Goal: Answer question/provide support: Share knowledge or assist other users

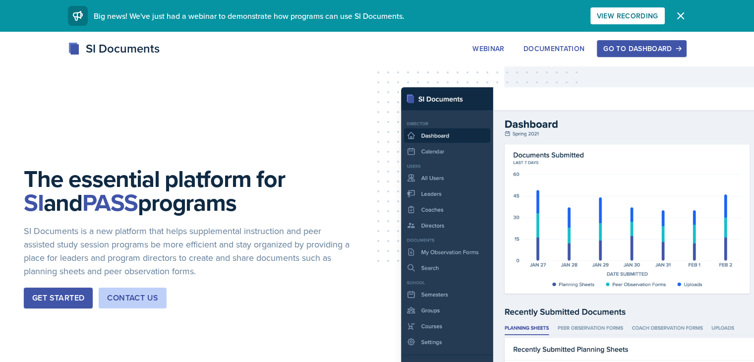
click at [673, 53] on div "Go to Dashboard" at bounding box center [641, 49] width 76 height 8
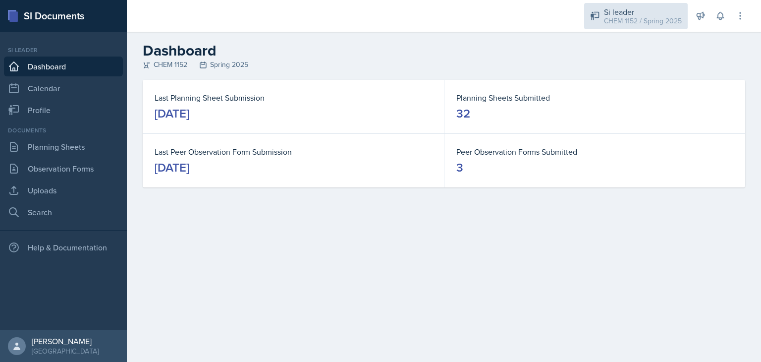
click at [644, 11] on div "Si leader" at bounding box center [643, 12] width 78 height 12
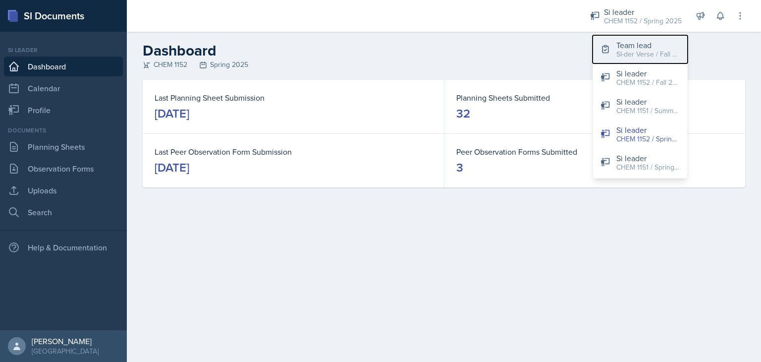
click at [630, 43] on div "Team lead" at bounding box center [647, 45] width 63 height 12
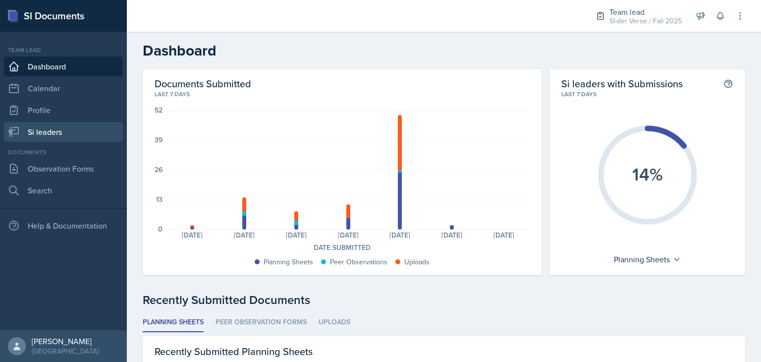
click at [49, 135] on link "Si leaders" at bounding box center [63, 132] width 119 height 20
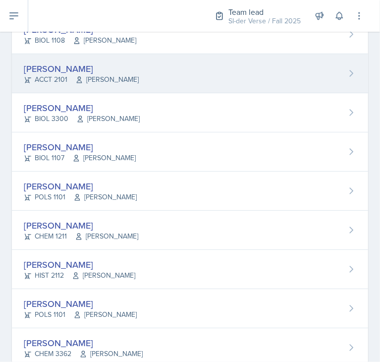
scroll to position [393, 0]
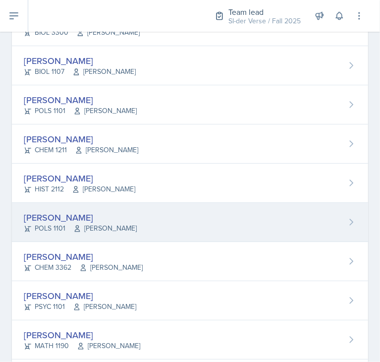
click at [88, 215] on div "[PERSON_NAME]" at bounding box center [80, 217] width 113 height 13
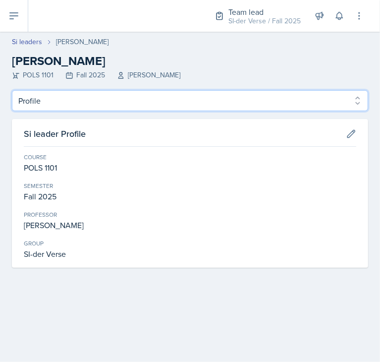
click at [68, 96] on select "Profile Planning Sheets Observation Forms Uploads" at bounding box center [190, 100] width 356 height 21
select select "Planning Sheets"
click at [12, 90] on select "Profile Planning Sheets Observation Forms Uploads" at bounding box center [190, 100] width 356 height 21
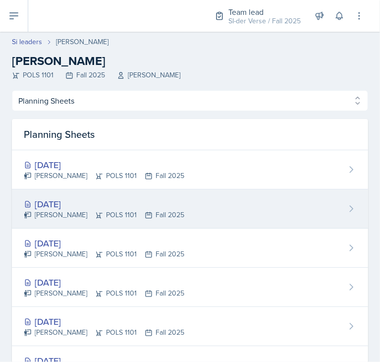
click at [78, 206] on div "[DATE]" at bounding box center [104, 203] width 161 height 13
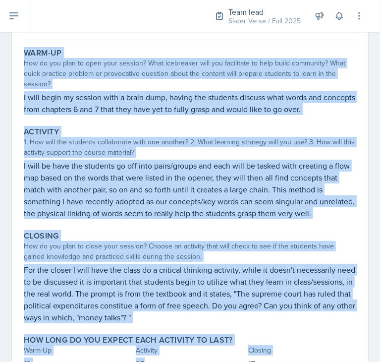
scroll to position [139, 0]
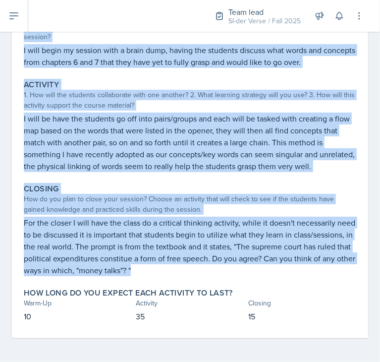
drag, startPoint x: 21, startPoint y: 84, endPoint x: 214, endPoint y: 270, distance: 267.4
click at [214, 270] on div "Warm-Up How do you plan to open your session? What icebreaker will you facilita…" at bounding box center [190, 167] width 332 height 341
copy div "Warm-Up How do you plan to open your session? What icebreaker will you facilita…"
click at [152, 209] on div "How do you plan to close your session? Choose an activity that will check to se…" at bounding box center [190, 204] width 332 height 21
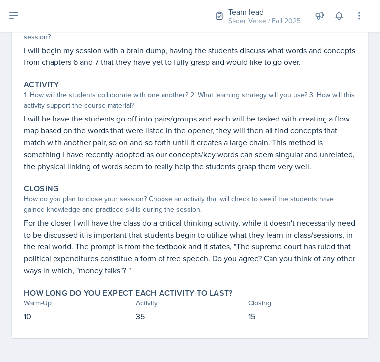
scroll to position [0, 0]
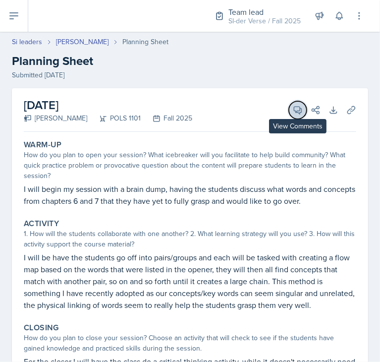
click at [294, 113] on icon at bounding box center [297, 110] width 7 height 7
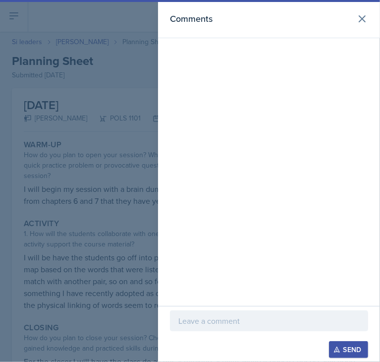
click at [206, 322] on p at bounding box center [268, 321] width 181 height 12
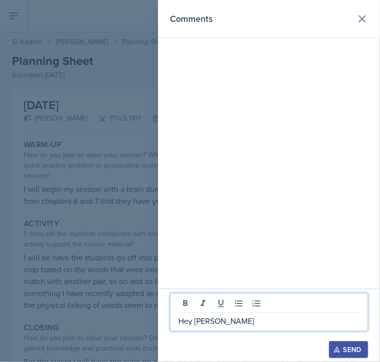
click at [217, 324] on p "Hey [PERSON_NAME]" at bounding box center [268, 321] width 181 height 12
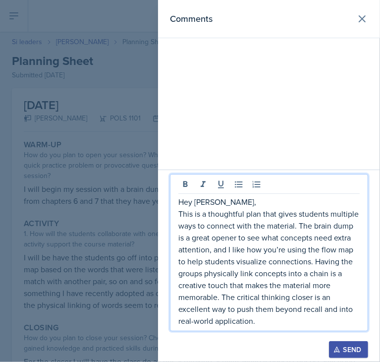
click at [260, 214] on p "This is a thoughtful plan that gives students multiple ways to connect with the…" at bounding box center [268, 267] width 181 height 119
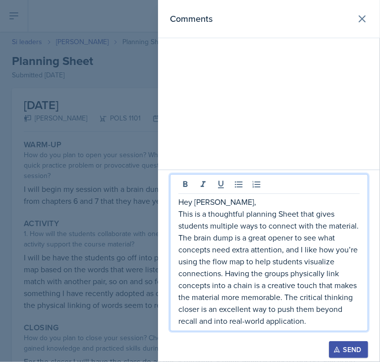
click at [308, 324] on p "This is a thoughtful planning Sheet that gives students multiple ways to connec…" at bounding box center [268, 267] width 181 height 119
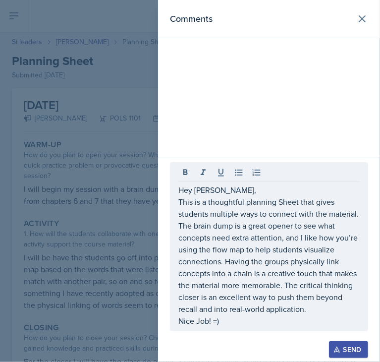
drag, startPoint x: 177, startPoint y: 191, endPoint x: 256, endPoint y: 301, distance: 134.9
click at [256, 301] on div "Hey [PERSON_NAME], This is a thoughtful planning Sheet that gives students mult…" at bounding box center [269, 246] width 198 height 169
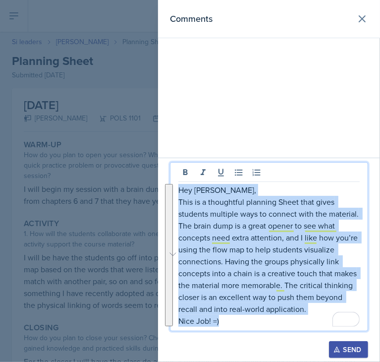
drag, startPoint x: 178, startPoint y: 191, endPoint x: 233, endPoint y: 319, distance: 139.4
click at [233, 319] on div "Hey [PERSON_NAME], This is a thoughtful planning Sheet that gives students mult…" at bounding box center [268, 255] width 181 height 143
copy div "Hey [PERSON_NAME], This is a thoughtful planning Sheet that gives students mult…"
click at [274, 320] on p "Nice Job! =)" at bounding box center [268, 321] width 181 height 12
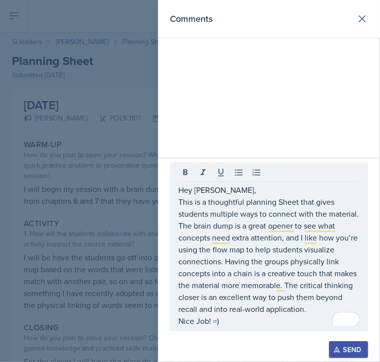
click at [361, 348] on div "Send" at bounding box center [348, 349] width 26 height 8
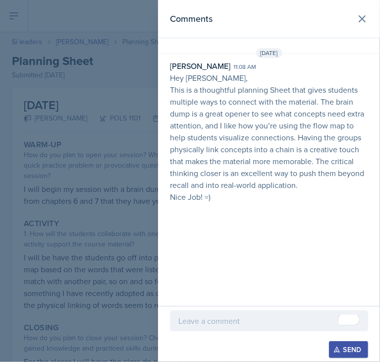
click at [101, 235] on div at bounding box center [190, 181] width 380 height 362
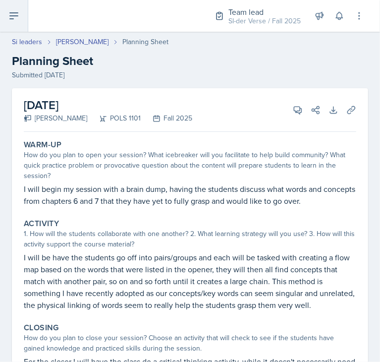
click at [23, 27] on button at bounding box center [14, 16] width 28 height 32
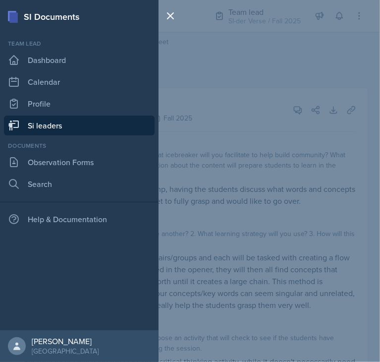
click at [77, 126] on link "Si leaders" at bounding box center [79, 125] width 151 height 20
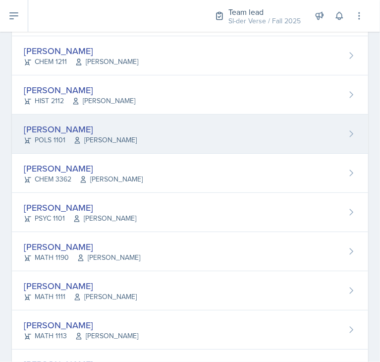
scroll to position [483, 0]
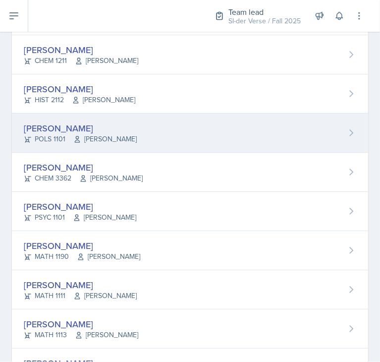
click at [88, 121] on div "[PERSON_NAME]" at bounding box center [80, 127] width 113 height 13
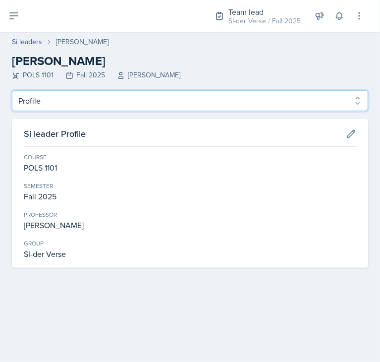
click at [73, 98] on select "Profile Planning Sheets Observation Forms Uploads" at bounding box center [190, 100] width 356 height 21
select select "Planning Sheets"
click at [12, 90] on select "Profile Planning Sheets Observation Forms Uploads" at bounding box center [190, 100] width 356 height 21
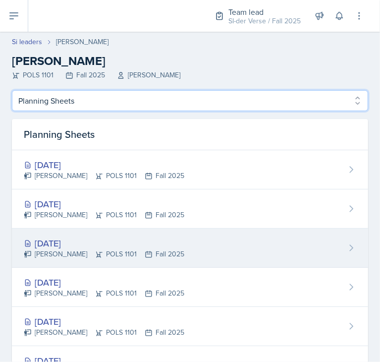
scroll to position [121, 0]
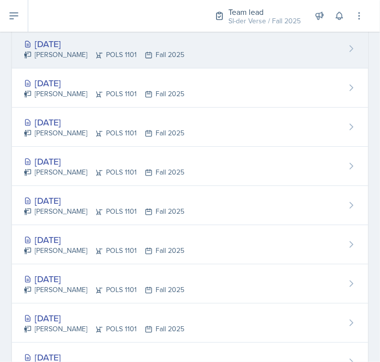
click at [87, 59] on div "[PERSON_NAME] POLS 1101 Fall 2025" at bounding box center [104, 55] width 161 height 10
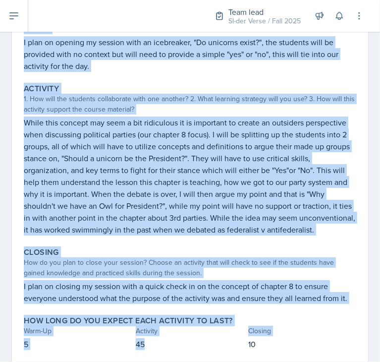
scroll to position [186, 0]
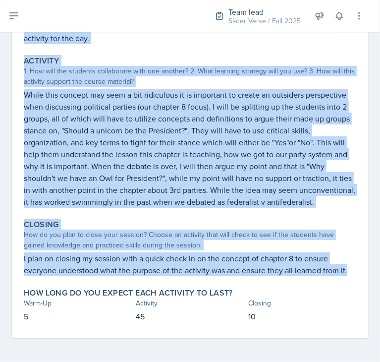
drag, startPoint x: 24, startPoint y: 105, endPoint x: 355, endPoint y: 270, distance: 370.3
click at [355, 270] on div "[DATE] [PERSON_NAME] POLS 1101 Fall 2025 View Comments Comments Send Share Down…" at bounding box center [190, 126] width 356 height 424
copy div "Warm-Up How do you plan to open your session? What icebreaker will you facilita…"
click at [95, 209] on div "Activity 1. How will the students collaborate with one another? 2. What learnin…" at bounding box center [190, 132] width 340 height 160
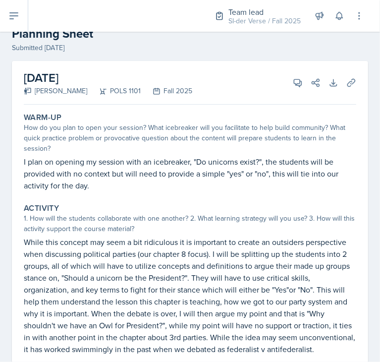
scroll to position [0, 0]
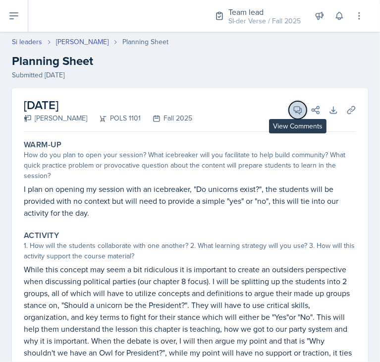
click at [293, 110] on icon at bounding box center [298, 110] width 10 height 10
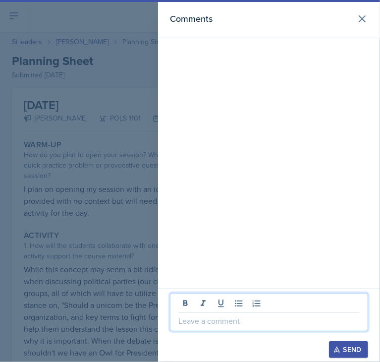
click at [198, 316] on p at bounding box center [268, 321] width 181 height 12
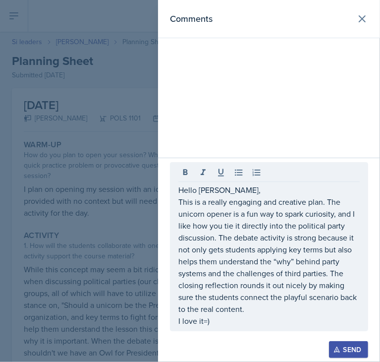
drag, startPoint x: 178, startPoint y: 191, endPoint x: 192, endPoint y: 187, distance: 14.8
click at [246, 266] on div "Hello [PERSON_NAME], This is a really engaging and creative plan. The unicorn o…" at bounding box center [269, 246] width 198 height 169
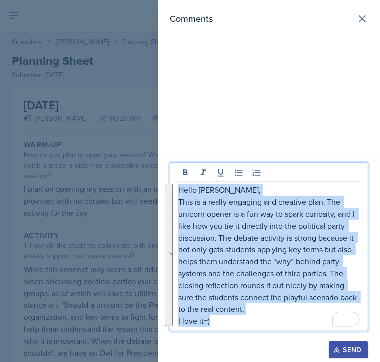
drag, startPoint x: 178, startPoint y: 192, endPoint x: 242, endPoint y: 323, distance: 146.0
click at [242, 323] on div "Hello [PERSON_NAME], This is a really engaging and creative plan. The unicorn o…" at bounding box center [268, 255] width 181 height 143
copy div "Hello [PERSON_NAME], This is a really engaging and creative plan. The unicorn o…"
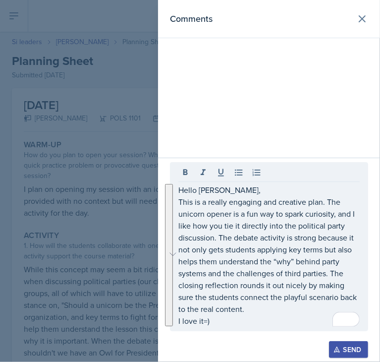
click at [51, 264] on div at bounding box center [190, 181] width 380 height 362
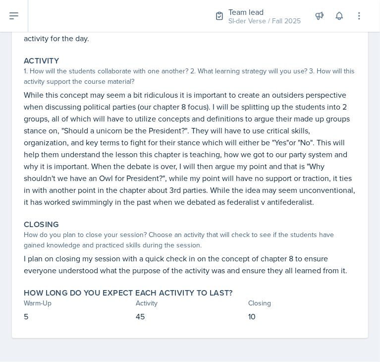
scroll to position [176, 0]
click at [17, 8] on button at bounding box center [14, 16] width 28 height 32
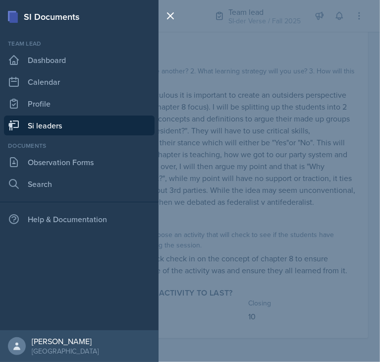
click at [54, 126] on link "Si leaders" at bounding box center [79, 125] width 151 height 20
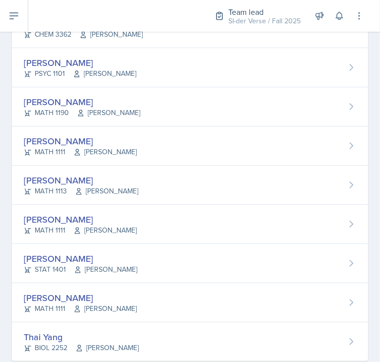
scroll to position [647, 0]
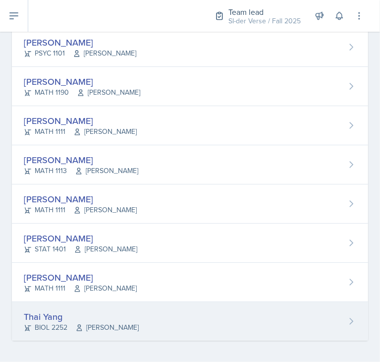
click at [67, 314] on div "Thai Yang" at bounding box center [81, 316] width 115 height 13
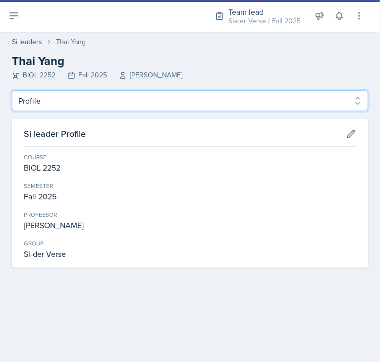
click at [65, 103] on select "Profile Planning Sheets Observation Forms Uploads" at bounding box center [190, 100] width 356 height 21
select select "Planning Sheets"
click at [12, 90] on select "Profile Planning Sheets Observation Forms Uploads" at bounding box center [190, 100] width 356 height 21
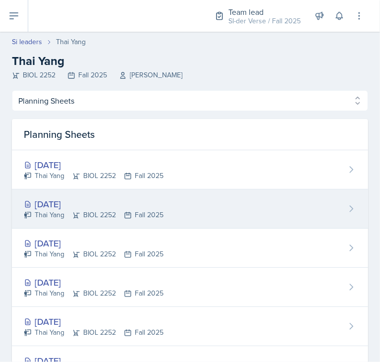
click at [64, 198] on div "[DATE]" at bounding box center [94, 203] width 140 height 13
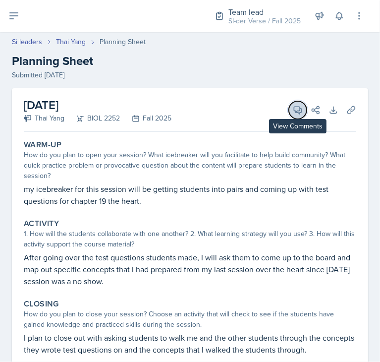
click at [289, 115] on button "View Comments" at bounding box center [298, 110] width 18 height 18
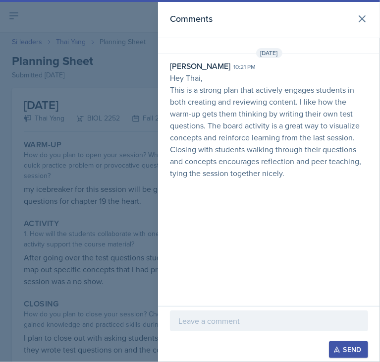
click at [140, 199] on div at bounding box center [190, 181] width 380 height 362
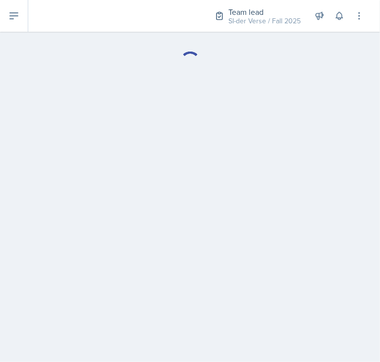
select select "Planning Sheets"
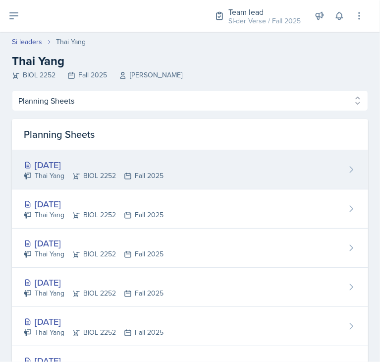
click at [73, 156] on div "[DATE] Thai Yang BIOL 2252 Fall 2025" at bounding box center [190, 169] width 356 height 39
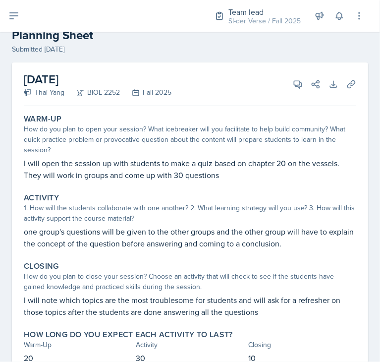
scroll to position [36, 0]
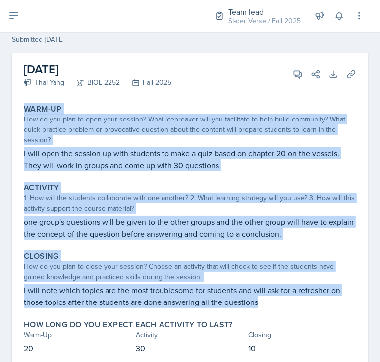
drag, startPoint x: 25, startPoint y: 109, endPoint x: 280, endPoint y: 299, distance: 317.9
click at [280, 299] on div "Warm-Up How do you plan to open your session? What icebreaker will you facilita…" at bounding box center [190, 235] width 332 height 270
copy div "Warm-Up How do you plan to open your session? What icebreaker will you facilita…"
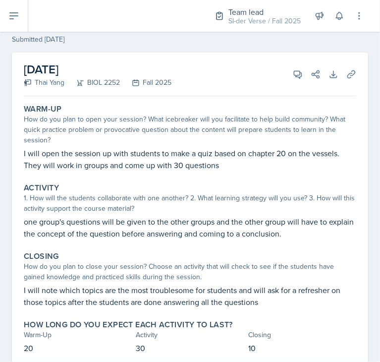
click at [105, 96] on div "[DATE] Thai Yang BIOL 2252 Fall 2025 View Comments Comments Send Share Download…" at bounding box center [190, 211] width 356 height 317
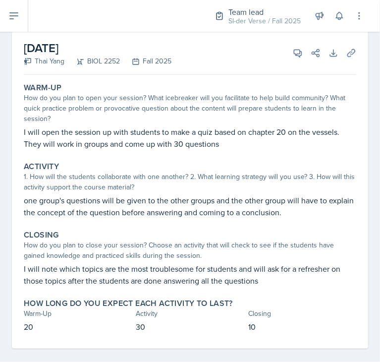
scroll to position [67, 0]
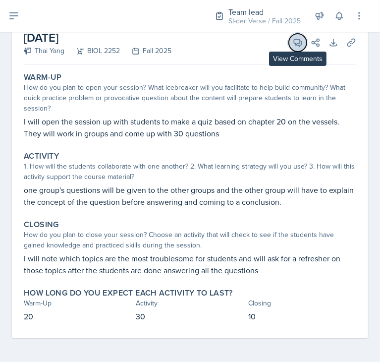
click at [293, 45] on icon at bounding box center [298, 43] width 10 height 10
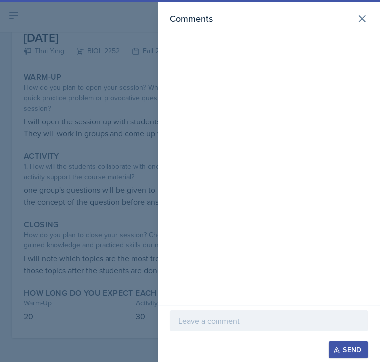
click at [226, 322] on p at bounding box center [268, 321] width 181 height 12
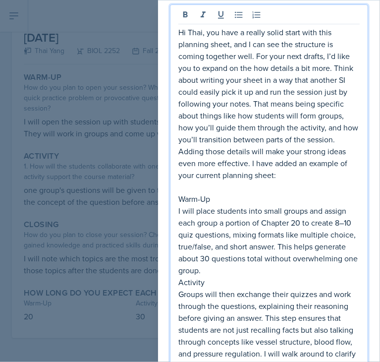
scroll to position [94, 0]
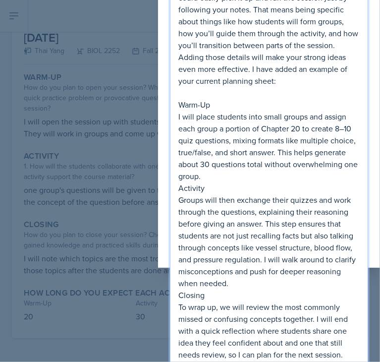
click at [186, 100] on p "Warm-Up" at bounding box center [268, 105] width 181 height 12
click at [182, 94] on p at bounding box center [268, 93] width 181 height 12
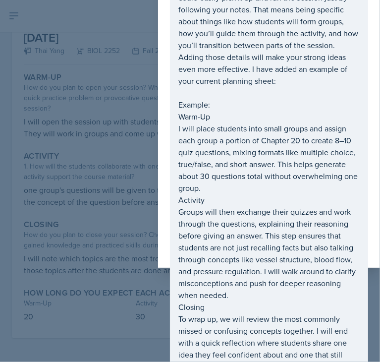
click at [165, 130] on div "Hi Thai, you have a really solid start with this planning sheet, and I can see …" at bounding box center [269, 156] width 222 height 501
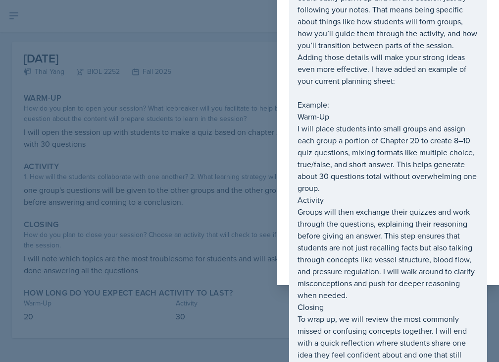
scroll to position [47, 0]
click at [261, 213] on div at bounding box center [249, 181] width 499 height 362
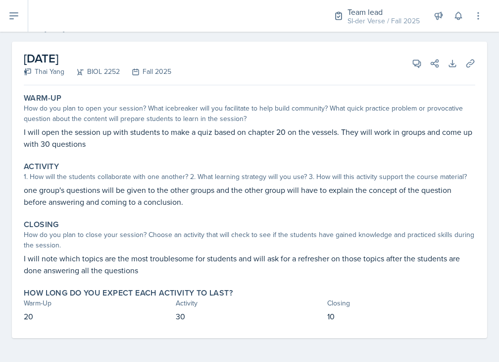
scroll to position [0, 0]
click at [412, 63] on icon at bounding box center [417, 63] width 10 height 10
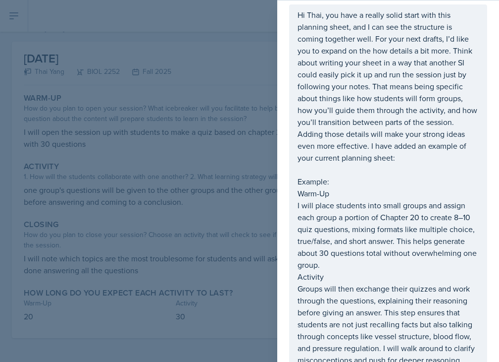
scroll to position [52, 0]
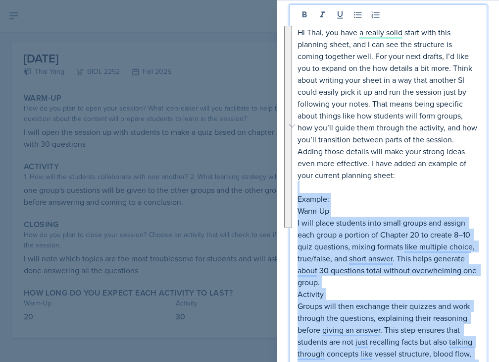
drag, startPoint x: 298, startPoint y: 185, endPoint x: 489, endPoint y: 384, distance: 276.2
click at [489, 361] on html "SI Documents Team lead Dashboard Calendar Profile Si leaders Documents Observat…" at bounding box center [249, 181] width 499 height 362
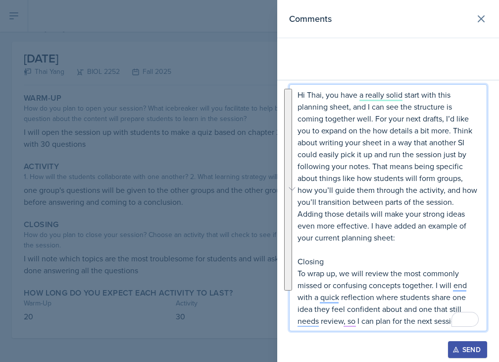
scroll to position [0, 0]
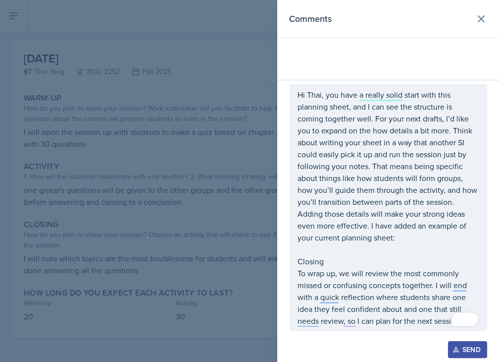
drag, startPoint x: 297, startPoint y: 262, endPoint x: 413, endPoint y: 292, distance: 120.3
click at [413, 292] on div "Hi Thai, you have a really solid start with this planning sheet, and I can see …" at bounding box center [388, 207] width 198 height 247
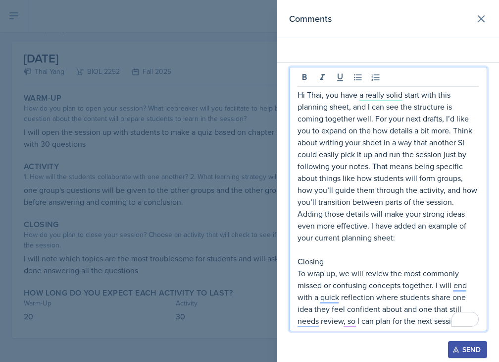
click at [300, 262] on p "Closing" at bounding box center [388, 261] width 181 height 12
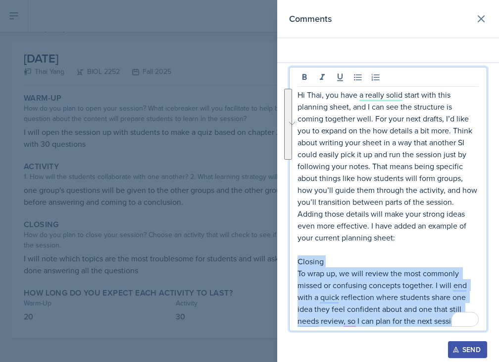
drag, startPoint x: 300, startPoint y: 262, endPoint x: 455, endPoint y: 366, distance: 187.2
click at [455, 361] on html "SI Documents Team lead Dashboard Calendar Profile Si leaders Documents Observat…" at bounding box center [249, 181] width 499 height 362
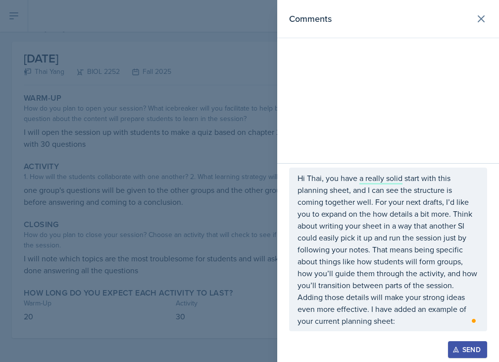
click at [464, 350] on div "Send" at bounding box center [468, 349] width 26 height 8
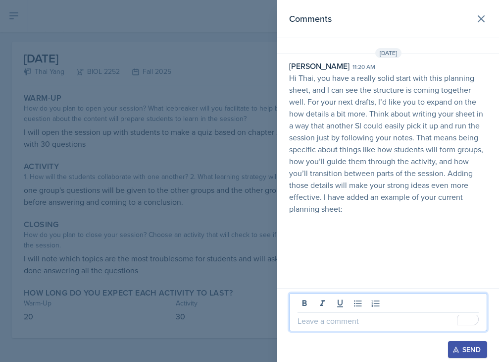
click at [355, 323] on p "To enrich screen reader interactions, please activate Accessibility in Grammarl…" at bounding box center [388, 321] width 181 height 12
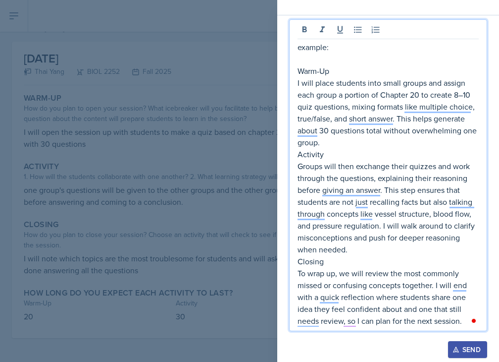
click at [301, 48] on p "example:" at bounding box center [388, 47] width 181 height 12
click at [306, 81] on p "I will place students into small groups and assign each group a portion of Chap…" at bounding box center [388, 112] width 181 height 71
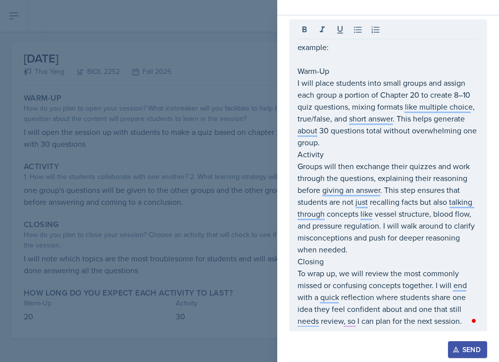
click at [461, 348] on div "Send" at bounding box center [468, 349] width 26 height 8
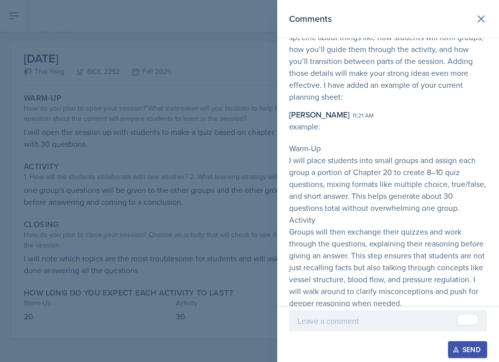
scroll to position [98, 0]
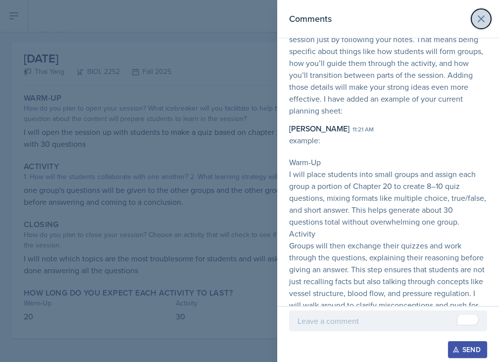
click at [476, 23] on icon at bounding box center [482, 19] width 12 height 12
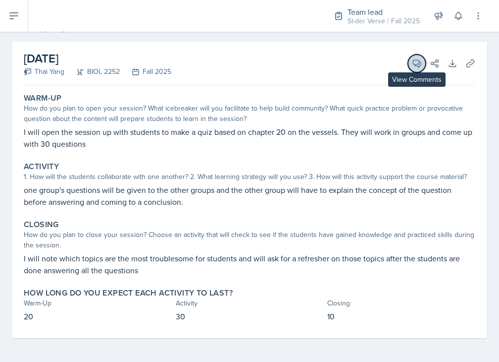
click at [414, 65] on icon at bounding box center [417, 63] width 7 height 7
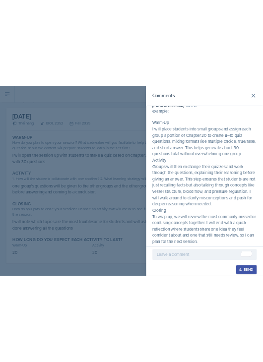
scroll to position [0, 0]
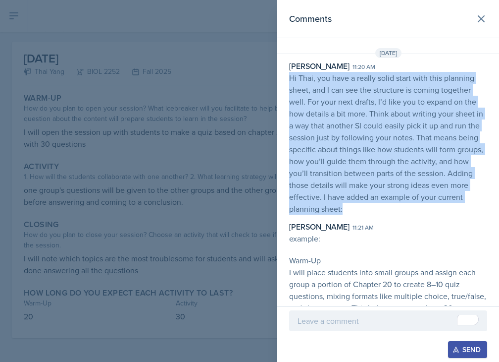
drag, startPoint x: 290, startPoint y: 77, endPoint x: 432, endPoint y: 207, distance: 192.5
click at [432, 207] on p "Hi Thai, you have a really solid start with this planning sheet, and I can see …" at bounding box center [388, 143] width 198 height 143
copy p "Hi Thai, you have a really solid start with this planning sheet, and I can see …"
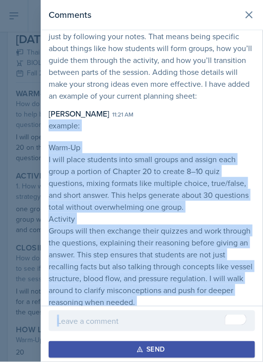
scroll to position [170, 0]
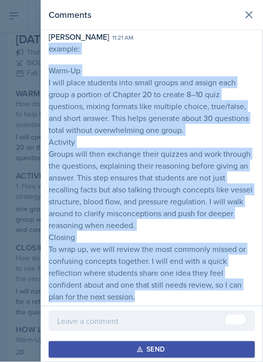
drag, startPoint x: 49, startPoint y: 220, endPoint x: 183, endPoint y: 295, distance: 153.3
click at [183, 295] on p "example: Warm-Up I will place students into small groups and assign each group …" at bounding box center [152, 173] width 206 height 260
copy p "example: Warm-Up I will place students into small groups and assign each group …"
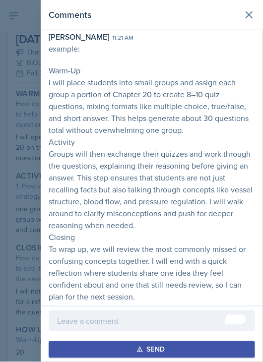
click at [188, 39] on div "[PERSON_NAME] 11:21 am" at bounding box center [152, 37] width 206 height 12
click at [243, 19] on icon at bounding box center [249, 15] width 12 height 12
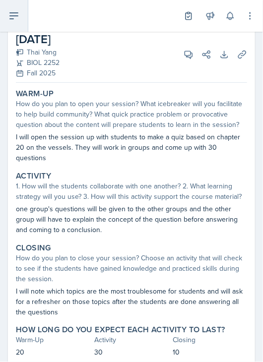
click at [14, 19] on icon at bounding box center [14, 16] width 12 height 12
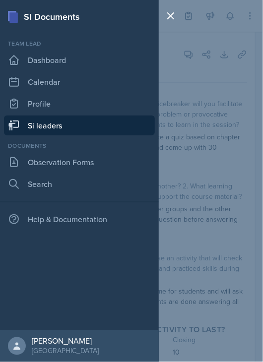
click at [55, 121] on link "Si leaders" at bounding box center [79, 125] width 151 height 20
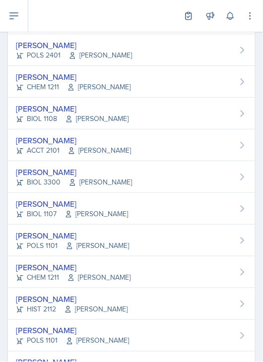
scroll to position [189, 0]
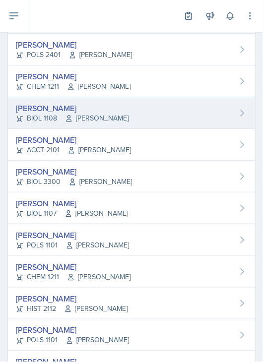
click at [61, 109] on div "[PERSON_NAME]" at bounding box center [72, 108] width 112 height 12
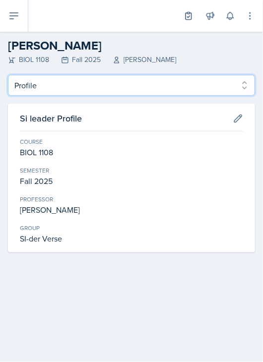
click at [46, 87] on select "Profile Planning Sheets Observation Forms Uploads" at bounding box center [131, 85] width 247 height 21
select select "Planning Sheets"
click at [8, 75] on select "Profile Planning Sheets Observation Forms Uploads" at bounding box center [131, 85] width 247 height 21
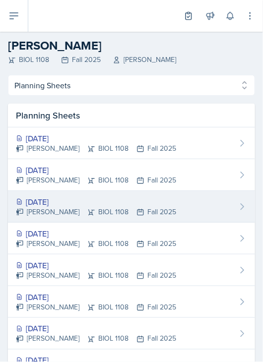
click at [60, 215] on div "[PERSON_NAME] BIOL 1108 Fall 2025" at bounding box center [96, 212] width 160 height 10
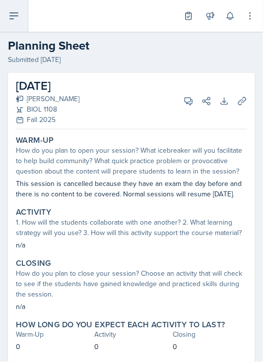
click at [12, 22] on button at bounding box center [14, 16] width 28 height 32
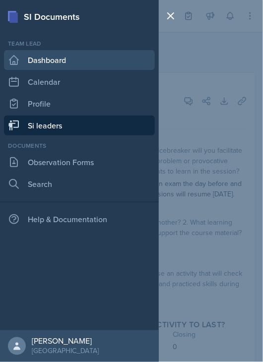
click at [20, 60] on link "Dashboard" at bounding box center [79, 60] width 151 height 20
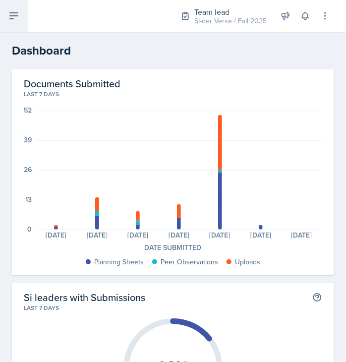
click at [15, 26] on button at bounding box center [14, 16] width 28 height 32
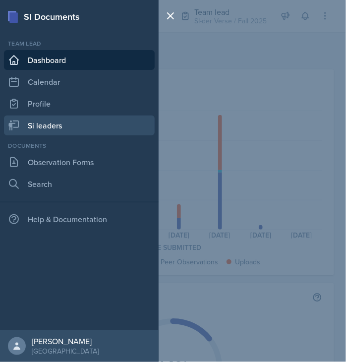
click at [69, 124] on link "Si leaders" at bounding box center [79, 125] width 151 height 20
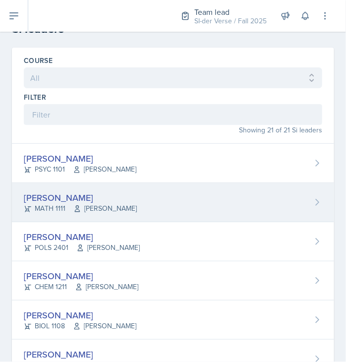
scroll to position [28, 0]
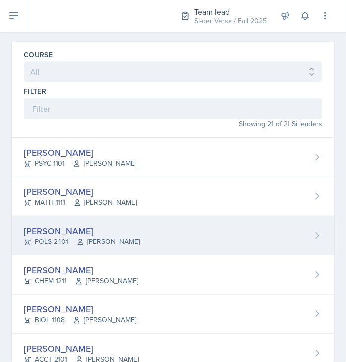
click at [46, 224] on div "[PERSON_NAME]" at bounding box center [82, 230] width 116 height 13
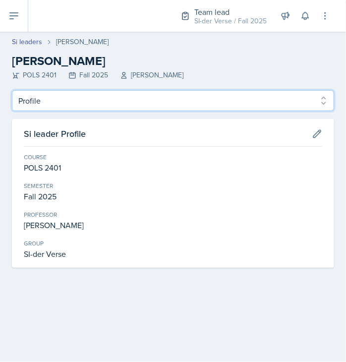
click at [54, 98] on select "Profile Planning Sheets Observation Forms Uploads" at bounding box center [173, 100] width 322 height 21
select select "Observation Forms"
click at [12, 90] on select "Profile Planning Sheets Observation Forms Uploads" at bounding box center [173, 100] width 322 height 21
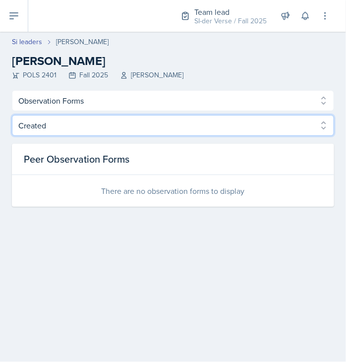
click at [42, 131] on select "Created Observed" at bounding box center [173, 125] width 322 height 21
select select "Observed"
click at [12, 115] on select "Created Observed" at bounding box center [173, 125] width 322 height 21
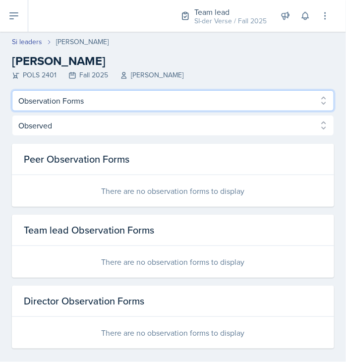
click at [60, 101] on select "Profile Planning Sheets Observation Forms Uploads" at bounding box center [173, 100] width 322 height 21
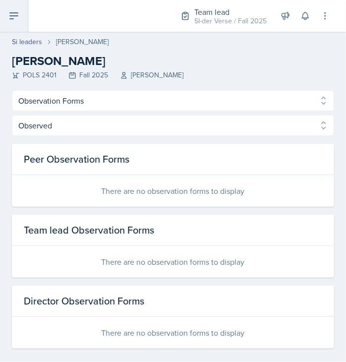
click at [16, 18] on icon at bounding box center [14, 16] width 12 height 12
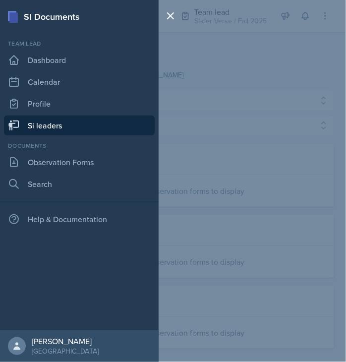
click at [50, 121] on link "Si leaders" at bounding box center [79, 125] width 151 height 20
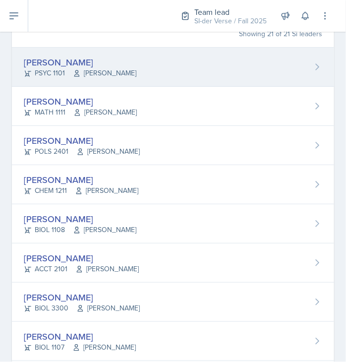
scroll to position [120, 0]
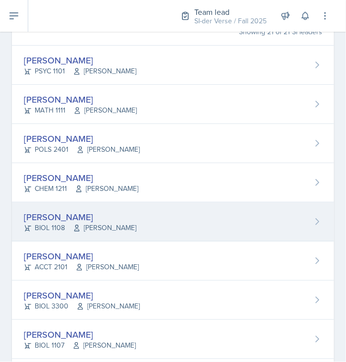
click at [86, 215] on div "[PERSON_NAME]" at bounding box center [80, 216] width 112 height 13
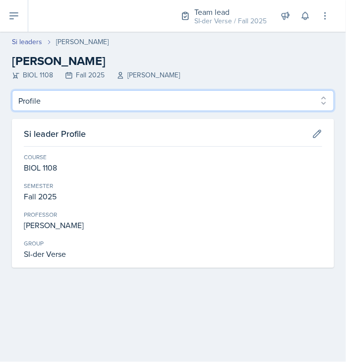
click at [59, 104] on select "Profile Planning Sheets Observation Forms Uploads" at bounding box center [173, 100] width 322 height 21
select select "Observation Forms"
click at [12, 90] on select "Profile Planning Sheets Observation Forms Uploads" at bounding box center [173, 100] width 322 height 21
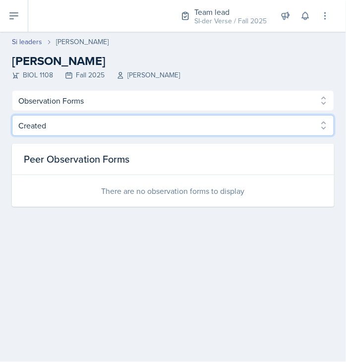
click at [48, 129] on select "Created Observed" at bounding box center [173, 125] width 322 height 21
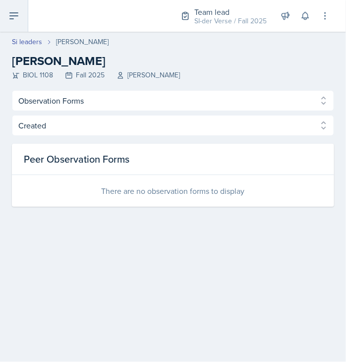
click at [14, 7] on button at bounding box center [14, 16] width 28 height 32
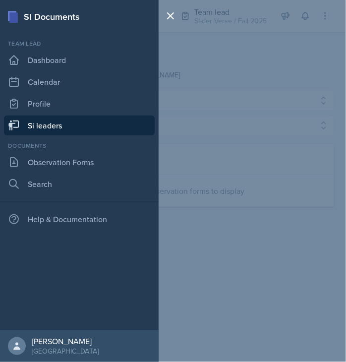
click at [49, 120] on link "Si leaders" at bounding box center [79, 125] width 151 height 20
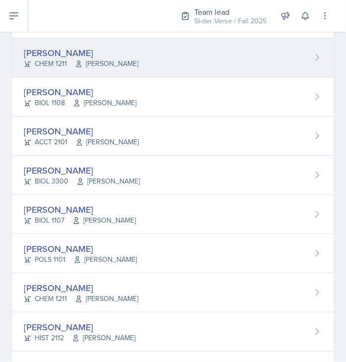
scroll to position [299, 0]
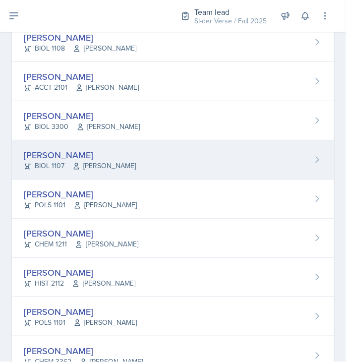
click at [55, 162] on div "BIOL 1107 [PERSON_NAME]" at bounding box center [80, 166] width 112 height 10
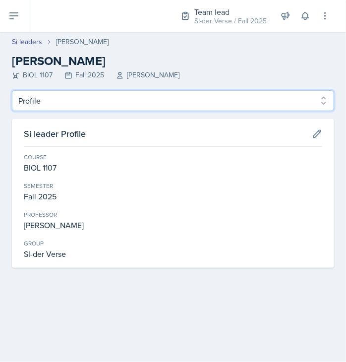
click at [43, 106] on select "Profile Planning Sheets Observation Forms Uploads" at bounding box center [173, 100] width 322 height 21
select select "Observation Forms"
click at [12, 90] on select "Profile Planning Sheets Observation Forms Uploads" at bounding box center [173, 100] width 322 height 21
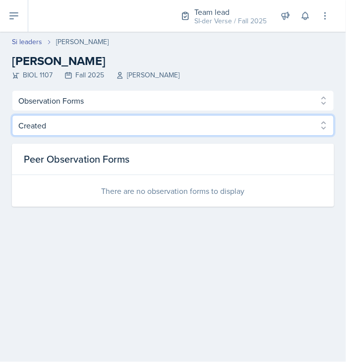
click at [46, 127] on select "Created Observed" at bounding box center [173, 125] width 322 height 21
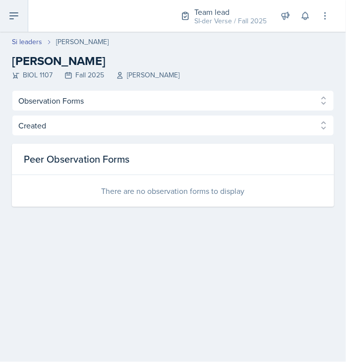
click at [16, 14] on icon at bounding box center [14, 16] width 12 height 12
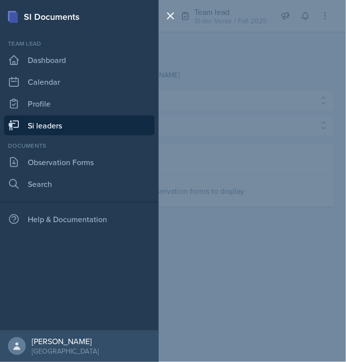
click at [48, 130] on link "Si leaders" at bounding box center [79, 125] width 151 height 20
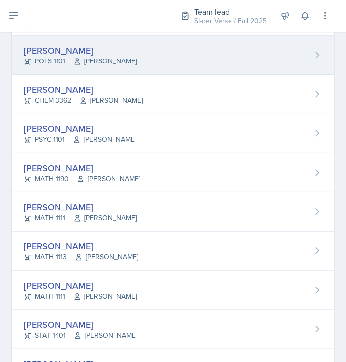
scroll to position [561, 0]
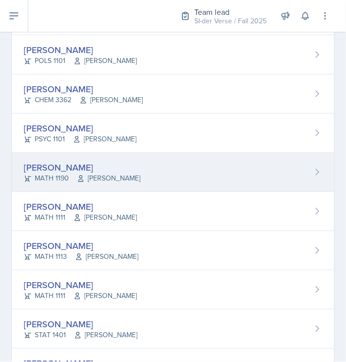
click at [55, 163] on div "[PERSON_NAME]" at bounding box center [82, 167] width 116 height 13
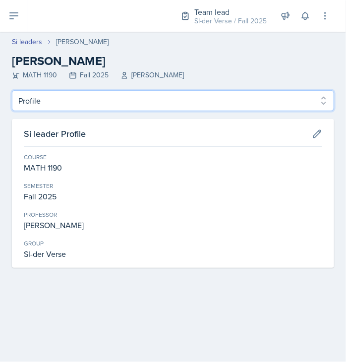
click at [50, 94] on select "Profile Planning Sheets Observation Forms Uploads" at bounding box center [173, 100] width 322 height 21
select select "Observation Forms"
click at [12, 90] on select "Profile Planning Sheets Observation Forms Uploads" at bounding box center [173, 100] width 322 height 21
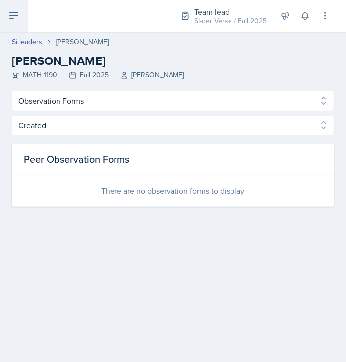
click at [17, 15] on icon at bounding box center [14, 16] width 8 height 6
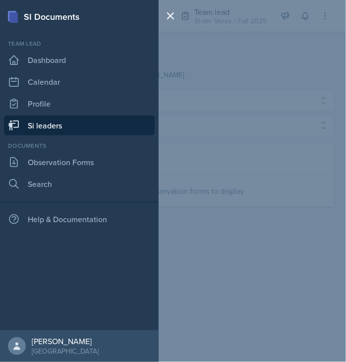
click at [55, 128] on link "Si leaders" at bounding box center [79, 125] width 151 height 20
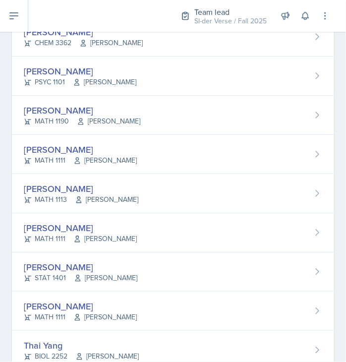
scroll to position [647, 0]
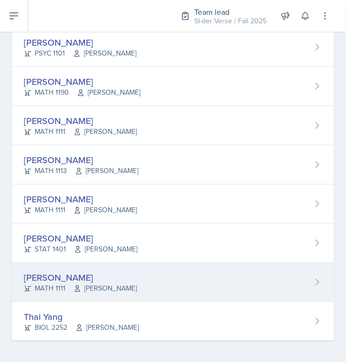
click at [45, 267] on div "[PERSON_NAME] MATH 1111 [PERSON_NAME]" at bounding box center [173, 282] width 322 height 39
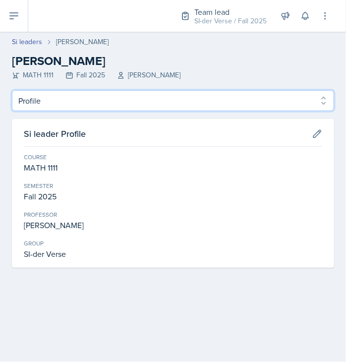
click at [48, 106] on select "Profile Planning Sheets Observation Forms Uploads" at bounding box center [173, 100] width 322 height 21
select select "Observation Forms"
click at [12, 90] on select "Profile Planning Sheets Observation Forms Uploads" at bounding box center [173, 100] width 322 height 21
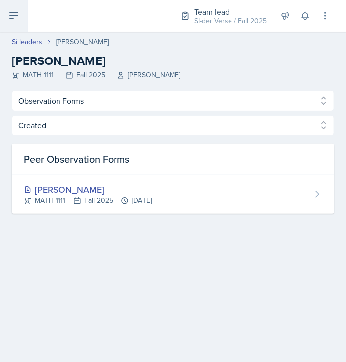
click at [4, 19] on button at bounding box center [14, 16] width 28 height 32
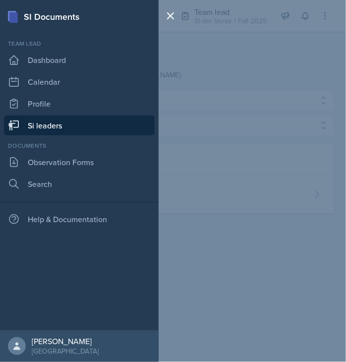
click at [69, 125] on link "Si leaders" at bounding box center [79, 125] width 151 height 20
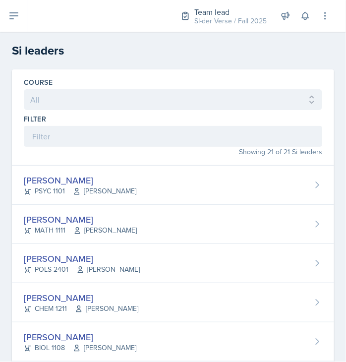
select select "Observation Forms"
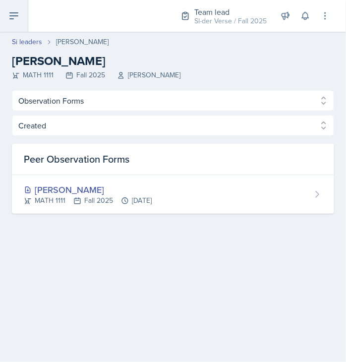
click at [17, 17] on icon at bounding box center [14, 16] width 12 height 12
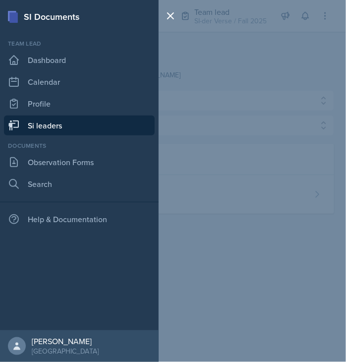
click at [29, 123] on link "Si leaders" at bounding box center [79, 125] width 151 height 20
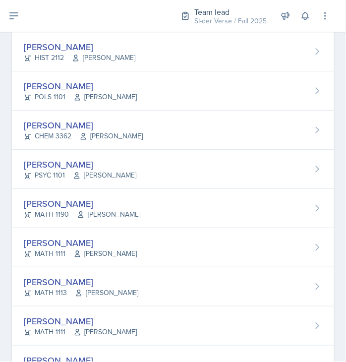
scroll to position [647, 0]
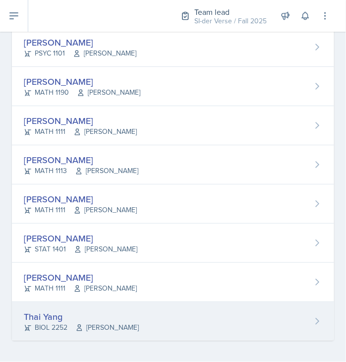
click at [57, 316] on div "Thai Yang" at bounding box center [81, 316] width 115 height 13
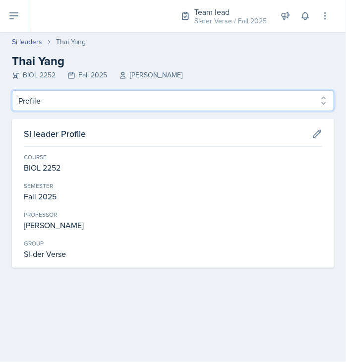
click at [40, 102] on select "Profile Planning Sheets Observation Forms Uploads" at bounding box center [173, 100] width 322 height 21
select select "Observation Forms"
click at [12, 90] on select "Profile Planning Sheets Observation Forms Uploads" at bounding box center [173, 100] width 322 height 21
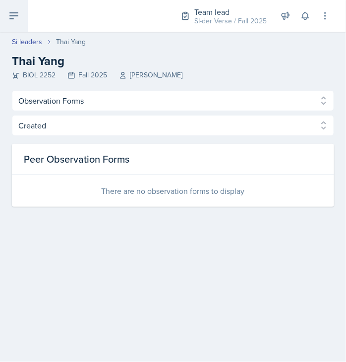
click at [12, 18] on icon at bounding box center [14, 16] width 8 height 6
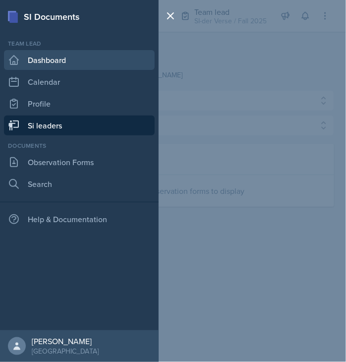
click at [27, 57] on link "Dashboard" at bounding box center [79, 60] width 151 height 20
